Goal: Find specific page/section: Find specific page/section

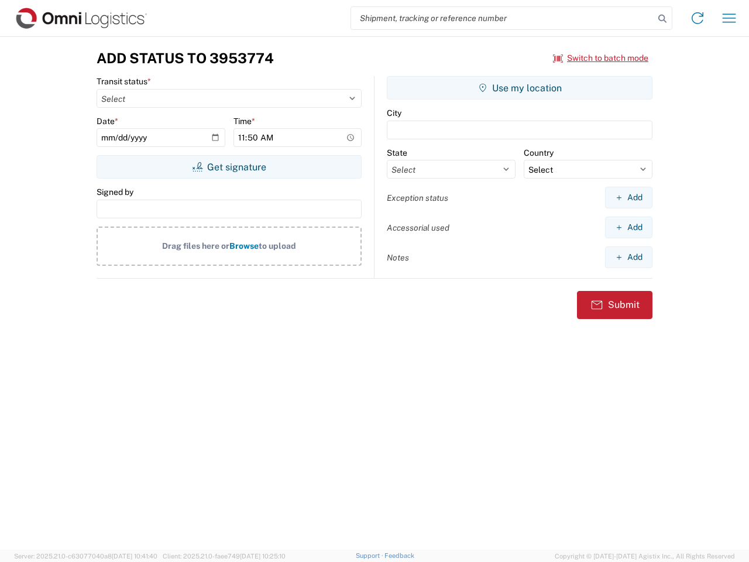
click at [502, 18] on input "search" at bounding box center [502, 18] width 303 height 22
click at [662, 19] on icon at bounding box center [662, 19] width 16 height 16
click at [697, 18] on icon at bounding box center [697, 18] width 19 height 19
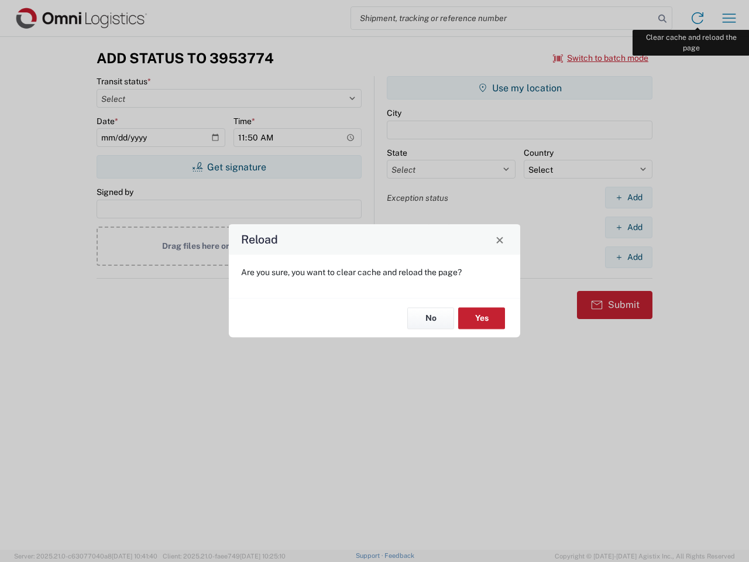
click at [729, 18] on div "Reload Are you sure, you want to clear cache and reload the page? No Yes" at bounding box center [374, 281] width 749 height 562
click at [601, 58] on div "Reload Are you sure, you want to clear cache and reload the page? No Yes" at bounding box center [374, 281] width 749 height 562
click at [229, 167] on div "Reload Are you sure, you want to clear cache and reload the page? No Yes" at bounding box center [374, 281] width 749 height 562
click at [519, 88] on div "Reload Are you sure, you want to clear cache and reload the page? No Yes" at bounding box center [374, 281] width 749 height 562
click at [628, 197] on div "Reload Are you sure, you want to clear cache and reload the page? No Yes" at bounding box center [374, 281] width 749 height 562
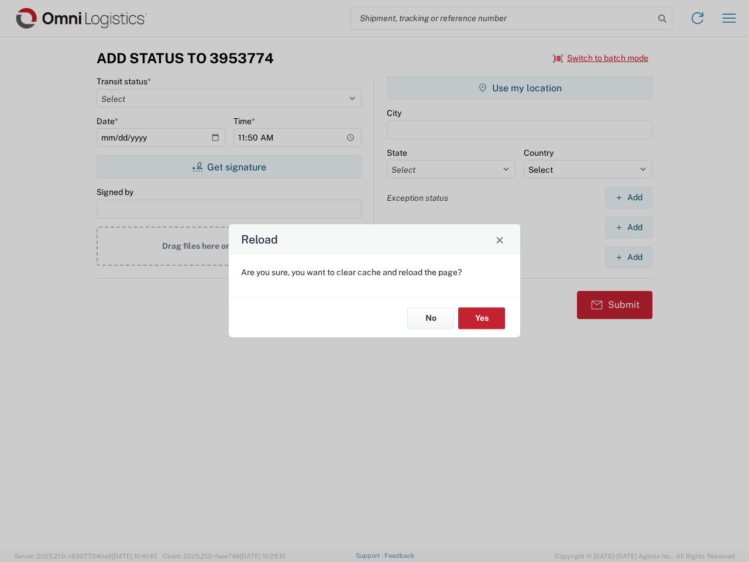
click at [628, 227] on div "Reload Are you sure, you want to clear cache and reload the page? No Yes" at bounding box center [374, 281] width 749 height 562
click at [628, 257] on div "Reload Are you sure, you want to clear cache and reload the page? No Yes" at bounding box center [374, 281] width 749 height 562
